Goal: Information Seeking & Learning: Learn about a topic

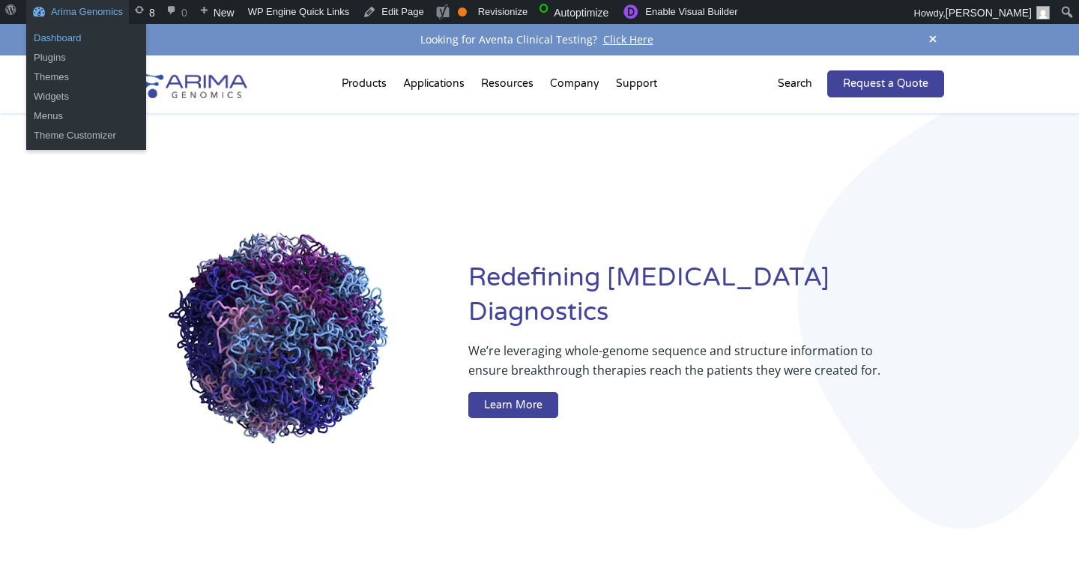
click at [68, 37] on link "Dashboard" at bounding box center [86, 37] width 120 height 19
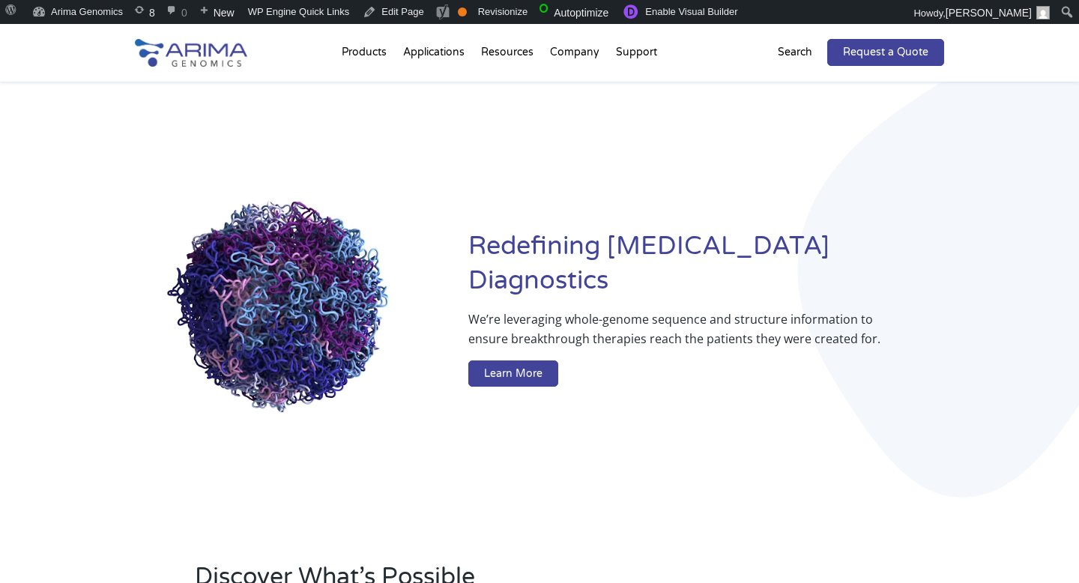
click at [532, 233] on div "Redefining Cancer Diagnostics We’re leveraging whole-genome sequence and struct…" at bounding box center [539, 311] width 809 height 459
